Goal: Task Accomplishment & Management: Use online tool/utility

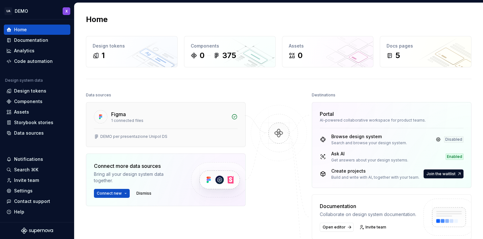
click at [174, 116] on div "Figma" at bounding box center [169, 115] width 116 height 8
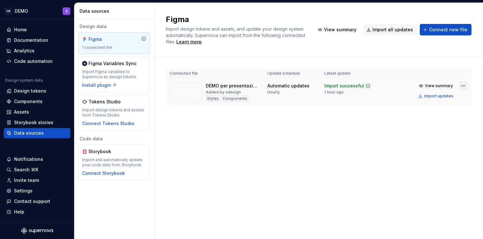
click at [463, 85] on html "UA DEMO X Home Documentation Analytics Code automation Design system data Desig…" at bounding box center [241, 119] width 483 height 239
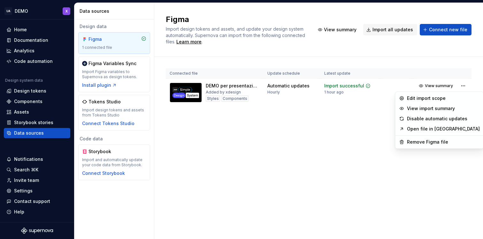
click at [424, 128] on link "Open file in [GEOGRAPHIC_DATA]" at bounding box center [443, 129] width 73 height 6
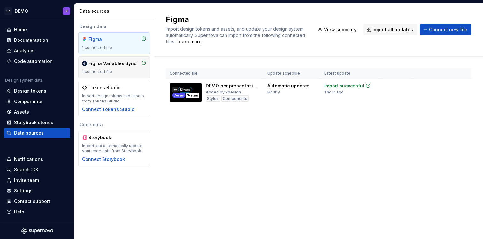
click at [110, 67] on div "Figma Variables Sync 1 connected file" at bounding box center [114, 67] width 64 height 14
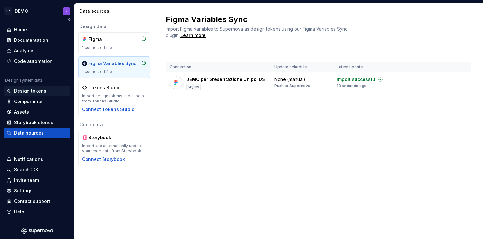
click at [38, 91] on div "Design tokens" at bounding box center [30, 91] width 32 height 6
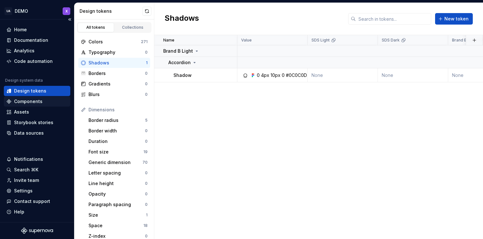
click at [27, 101] on div "Components" at bounding box center [28, 101] width 28 height 6
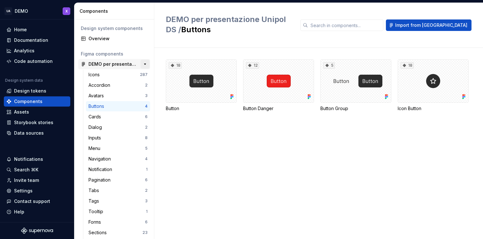
click at [141, 66] on button "button" at bounding box center [145, 64] width 9 height 9
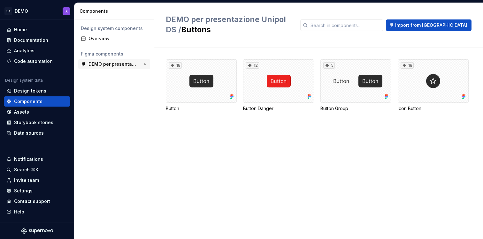
click at [137, 66] on div "375" at bounding box center [142, 64] width 12 height 9
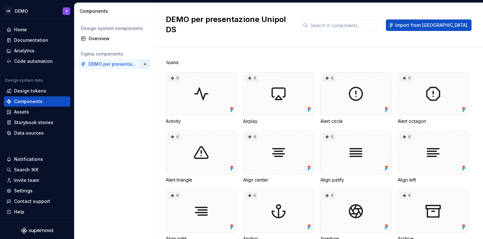
click at [143, 63] on button "button" at bounding box center [145, 64] width 9 height 9
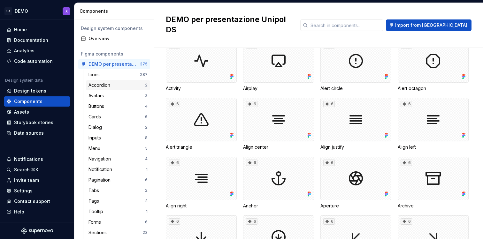
scroll to position [44, 0]
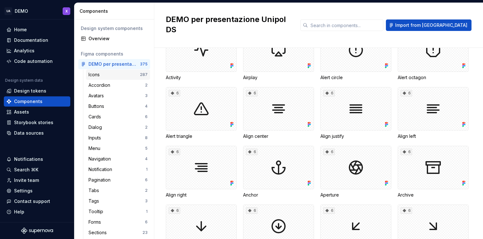
click at [109, 77] on div "Icons" at bounding box center [114, 75] width 51 height 6
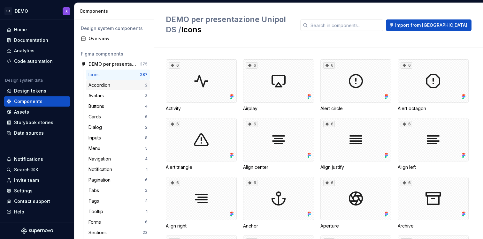
click at [112, 88] on div "Accordion" at bounding box center [101, 85] width 24 height 6
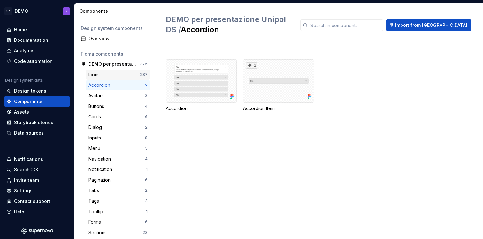
click at [113, 72] on div "Icons" at bounding box center [114, 75] width 51 height 6
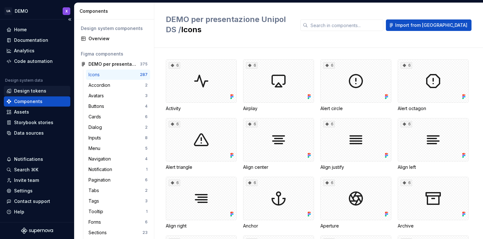
click at [29, 90] on div "Design tokens" at bounding box center [30, 91] width 32 height 6
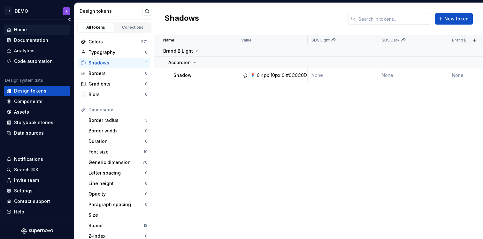
click at [37, 27] on div "Home" at bounding box center [36, 30] width 61 height 6
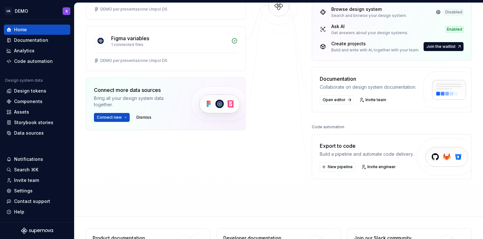
scroll to position [134, 0]
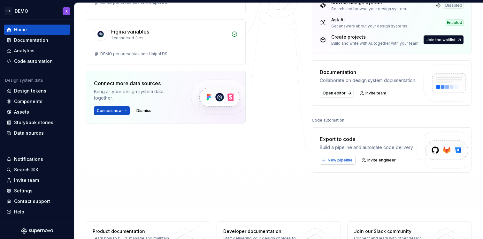
click at [342, 161] on span "New pipeline" at bounding box center [340, 160] width 25 height 5
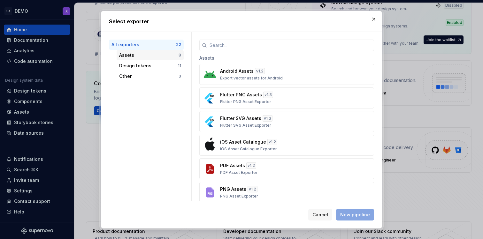
click at [160, 56] on div "Assets" at bounding box center [148, 55] width 59 height 6
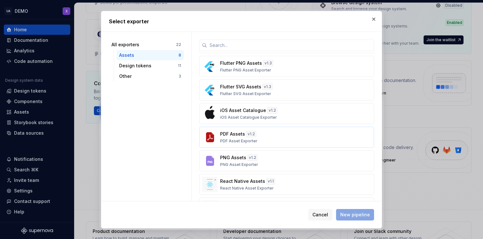
scroll to position [47, 0]
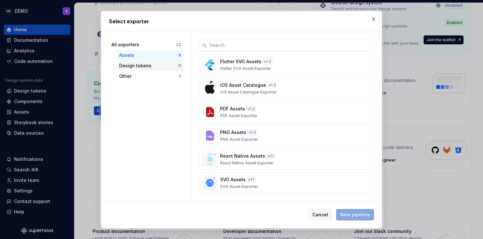
click at [153, 63] on div "Design tokens" at bounding box center [148, 66] width 59 height 6
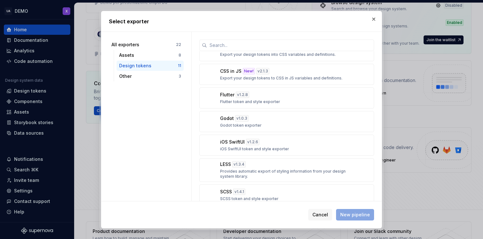
scroll to position [0, 0]
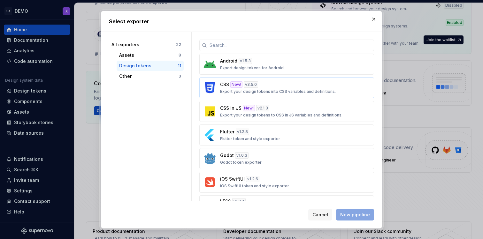
click at [297, 90] on p "Export your design tokens into CSS variables and definitions." at bounding box center [278, 91] width 116 height 5
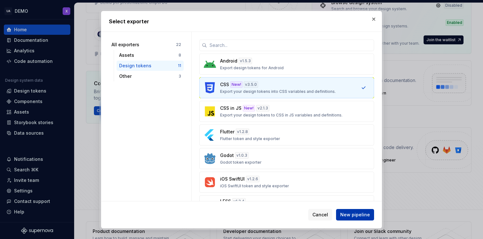
click at [356, 214] on span "New pipeline" at bounding box center [355, 215] width 30 height 6
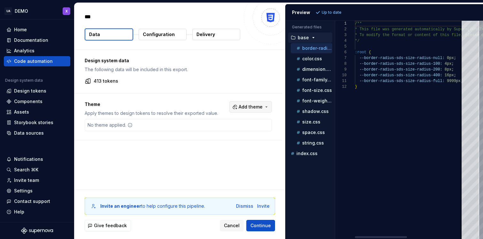
type textarea "*"
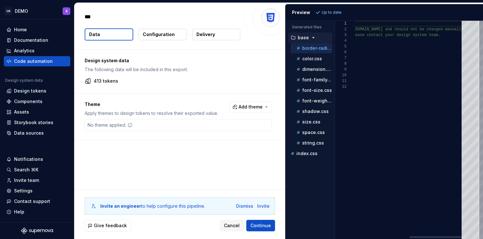
click at [462, 238] on div at bounding box center [436, 237] width 52 height 2
click at [376, 238] on div "1 2 3 4 5 6 7 8 9 10 11 12 /** * This file was generated automatically by Super…" at bounding box center [409, 130] width 148 height 219
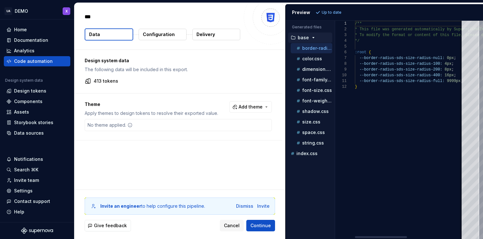
click at [355, 236] on div at bounding box center [381, 237] width 52 height 2
click at [110, 83] on p "413 tokens" at bounding box center [106, 81] width 25 height 6
click at [255, 109] on span "Add theme" at bounding box center [251, 107] width 24 height 6
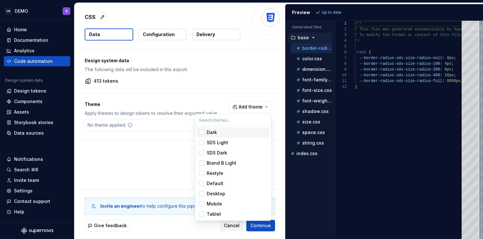
click at [202, 132] on div "Suggestions" at bounding box center [201, 132] width 5 height 5
click at [204, 142] on div "Suggestions" at bounding box center [201, 142] width 5 height 5
click at [203, 153] on div "Suggestions" at bounding box center [201, 153] width 5 height 5
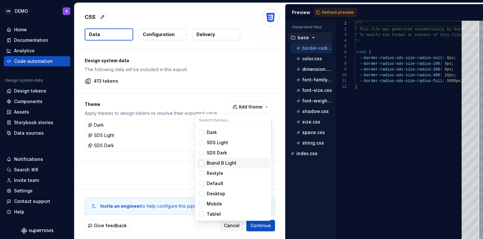
click at [203, 164] on div "Suggestions" at bounding box center [201, 163] width 5 height 5
click at [202, 174] on div "Suggestions" at bounding box center [201, 173] width 5 height 5
click at [204, 183] on div "Suggestions" at bounding box center [201, 183] width 5 height 5
click at [204, 193] on div "Suggestions" at bounding box center [201, 193] width 5 height 5
drag, startPoint x: 202, startPoint y: 204, endPoint x: 202, endPoint y: 212, distance: 8.0
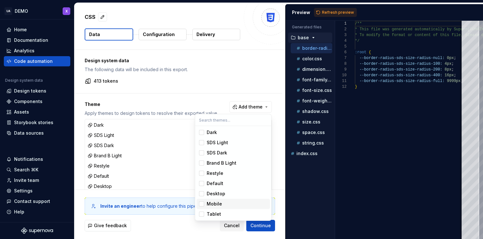
click at [202, 204] on div "Suggestions" at bounding box center [201, 204] width 5 height 5
drag, startPoint x: 203, startPoint y: 215, endPoint x: 215, endPoint y: 208, distance: 14.6
click at [203, 215] on div "Suggestions" at bounding box center [201, 214] width 5 height 5
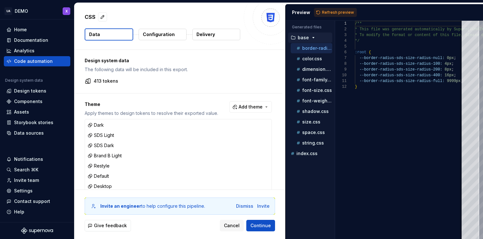
click at [247, 89] on html "UA DEMO X Home Documentation Analytics Code automation Design system data Desig…" at bounding box center [241, 119] width 483 height 239
click at [154, 38] on button "Configuration" at bounding box center [163, 35] width 48 height 12
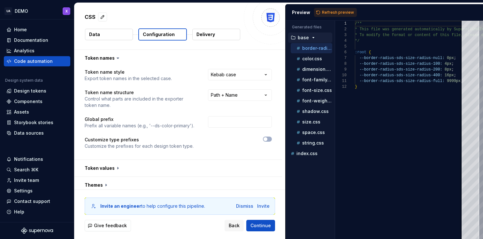
click at [120, 37] on button "Data" at bounding box center [109, 35] width 48 height 12
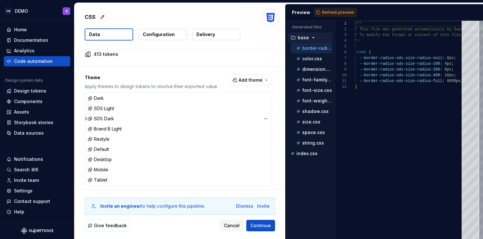
scroll to position [33, 0]
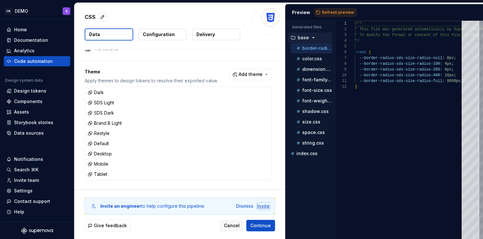
click at [265, 207] on div "Invite" at bounding box center [263, 206] width 12 height 6
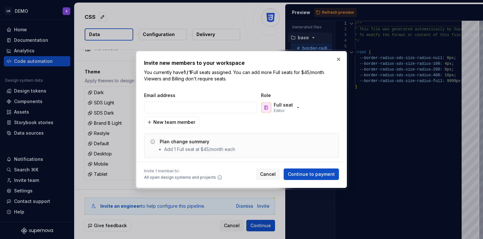
click at [338, 58] on button "button" at bounding box center [338, 59] width 9 height 9
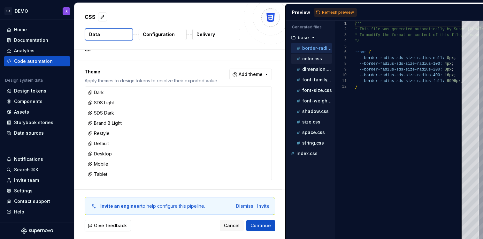
click at [307, 58] on p "color.css" at bounding box center [312, 58] width 20 height 5
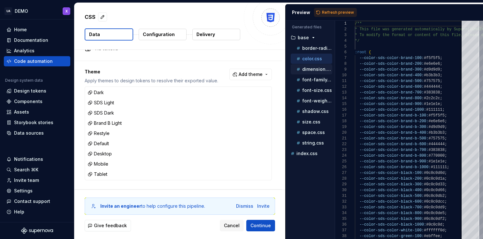
click at [306, 68] on p "dimension.css" at bounding box center [317, 69] width 30 height 5
type textarea "**********"
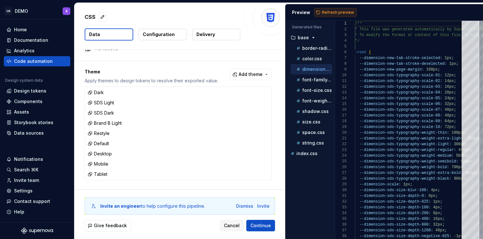
click at [325, 12] on span "Refresh preview" at bounding box center [338, 12] width 32 height 5
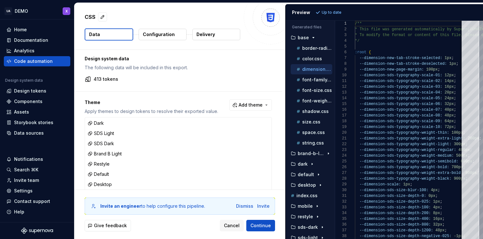
scroll to position [0, 0]
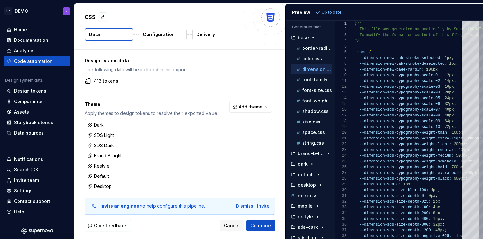
click at [107, 82] on p "413 tokens" at bounding box center [106, 81] width 25 height 6
click at [87, 84] on div "Design system data The following data will be included in this export. 413 toke…" at bounding box center [178, 71] width 208 height 43
click at [88, 81] on icon at bounding box center [88, 81] width 6 height 6
click at [171, 34] on p "Configuration" at bounding box center [159, 34] width 32 height 6
